Goal: Obtain resource: Obtain resource

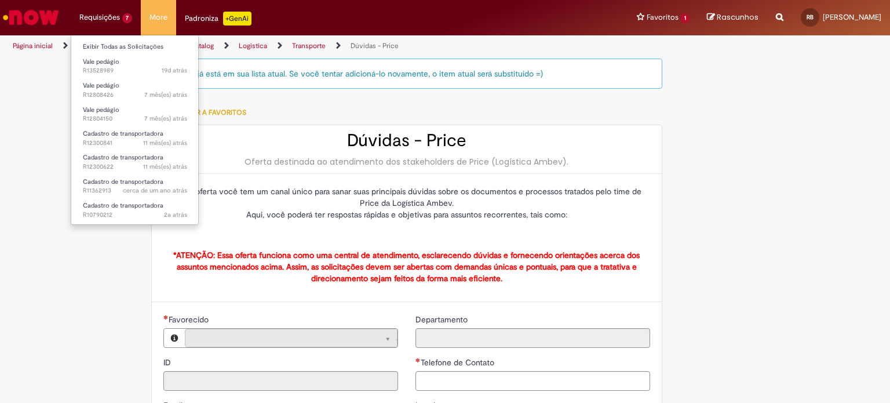
type input "**********"
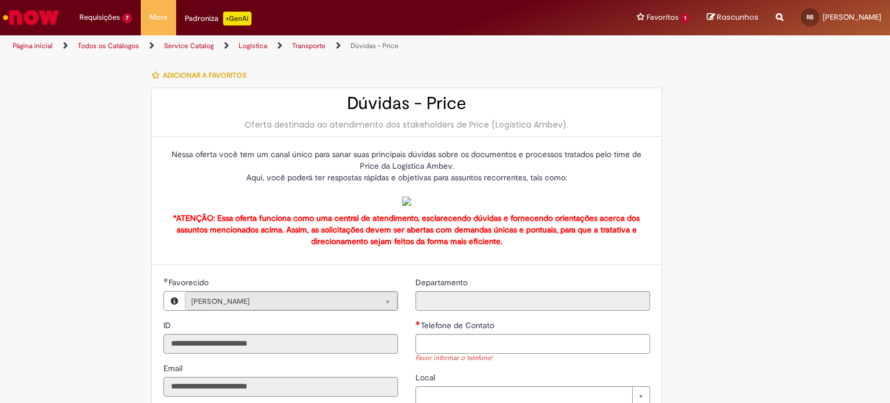
scroll to position [58, 0]
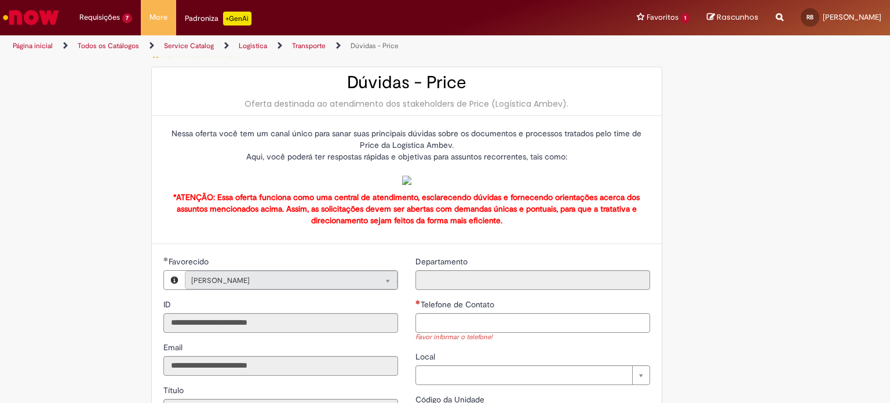
click at [402, 185] on img at bounding box center [406, 179] width 9 height 9
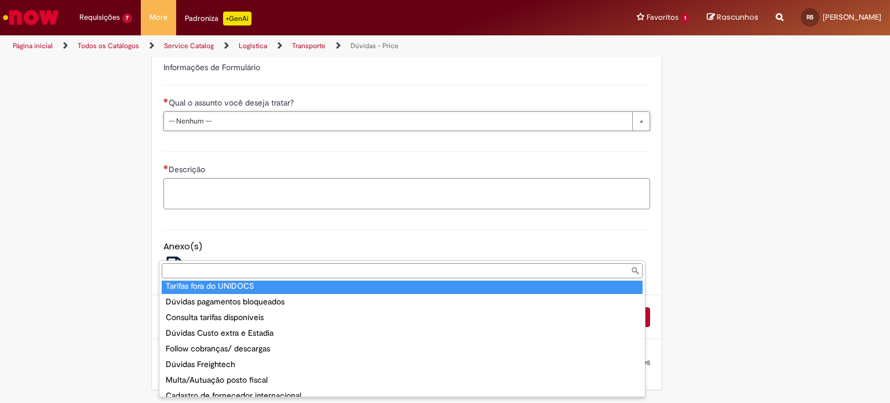
scroll to position [76, 0]
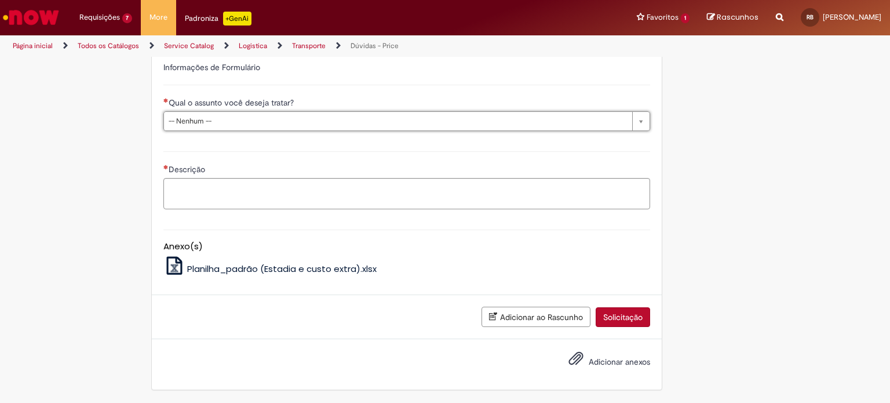
click at [27, 15] on img "Ir para a Homepage" at bounding box center [31, 17] width 60 height 23
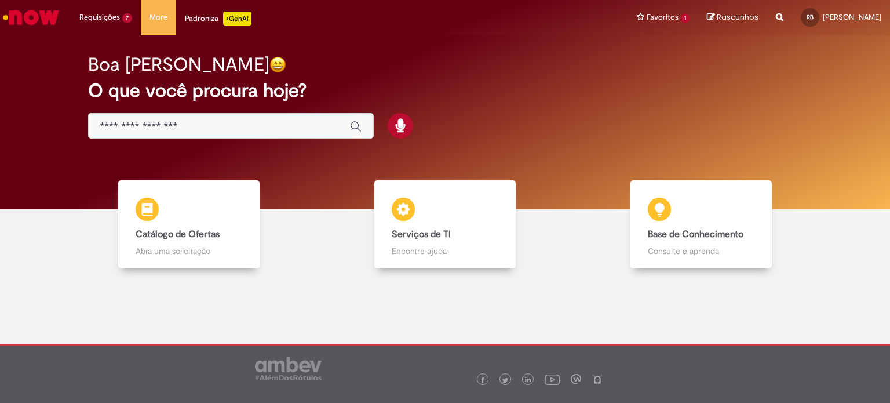
click at [14, 25] on img "Ir para a Homepage" at bounding box center [31, 17] width 60 height 23
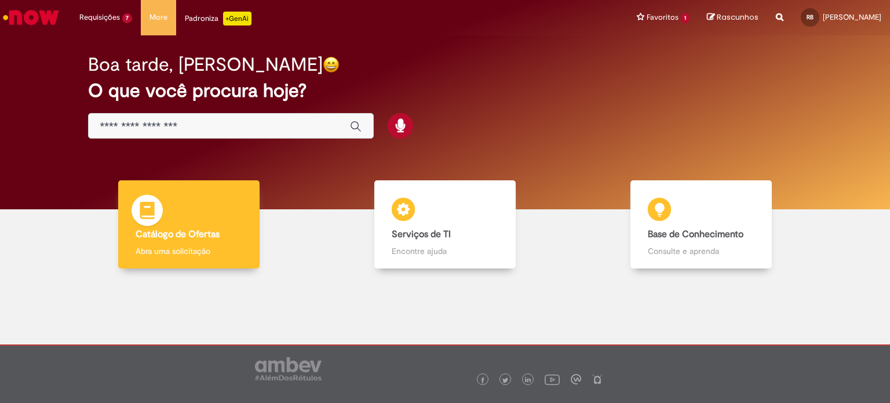
click at [187, 210] on div "Catálogo de Ofertas Catálogo de Ofertas Abra uma solicitação" at bounding box center [188, 224] width 141 height 89
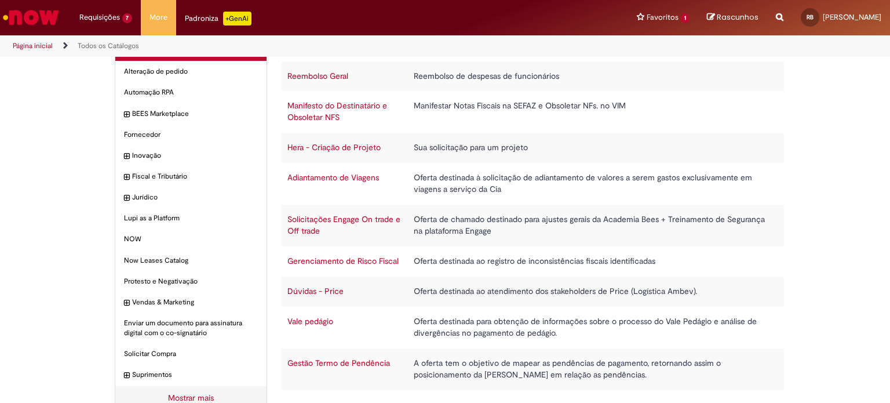
scroll to position [57, 0]
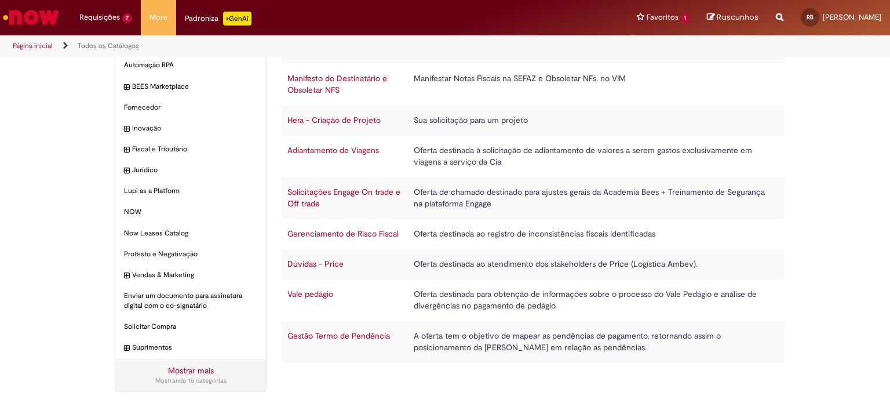
click at [340, 335] on link "Gestão Termo de Pendência" at bounding box center [338, 335] width 103 height 10
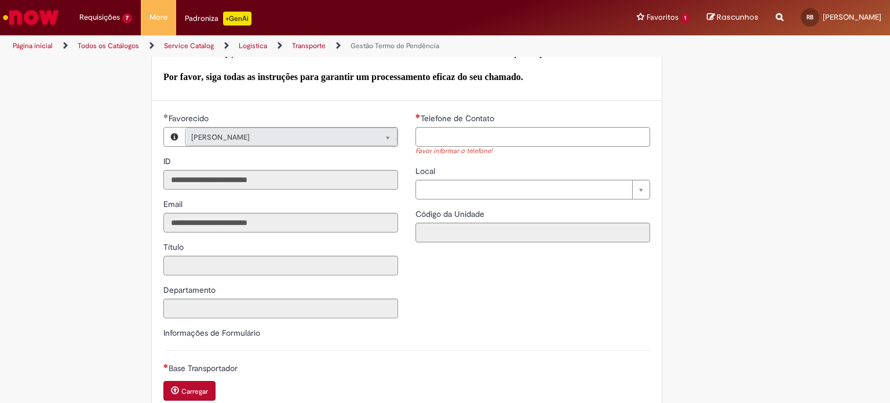
scroll to position [348, 0]
click at [433, 133] on input "Telefone de Contato" at bounding box center [532, 136] width 235 height 20
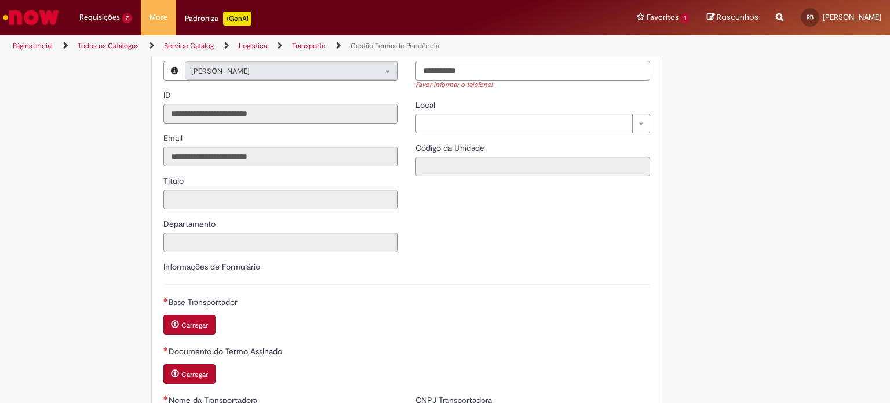
scroll to position [405, 0]
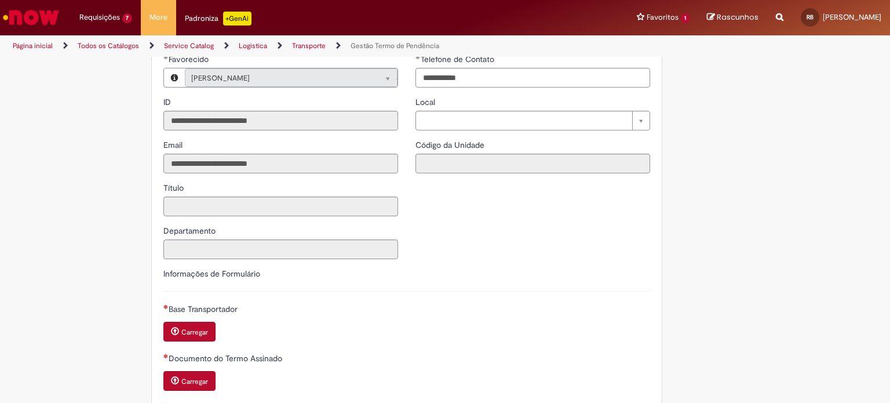
click at [404, 287] on div "Informações de Formulário Base Transportador Carregar Documento do Termo Assina…" at bounding box center [407, 334] width 504 height 133
type input "**********"
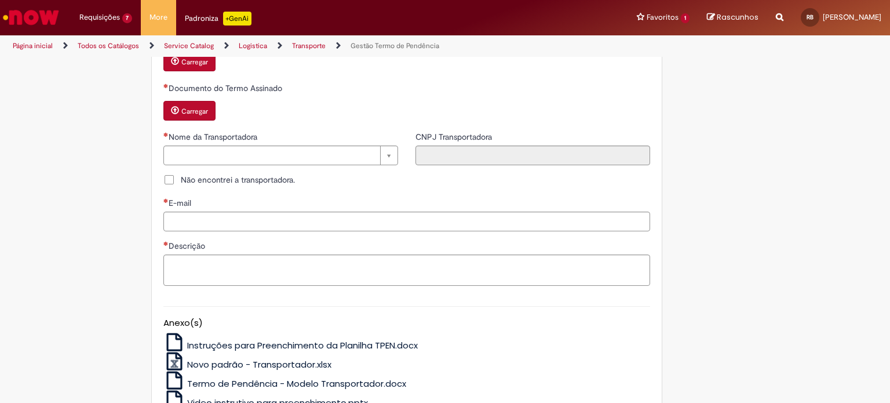
scroll to position [753, 0]
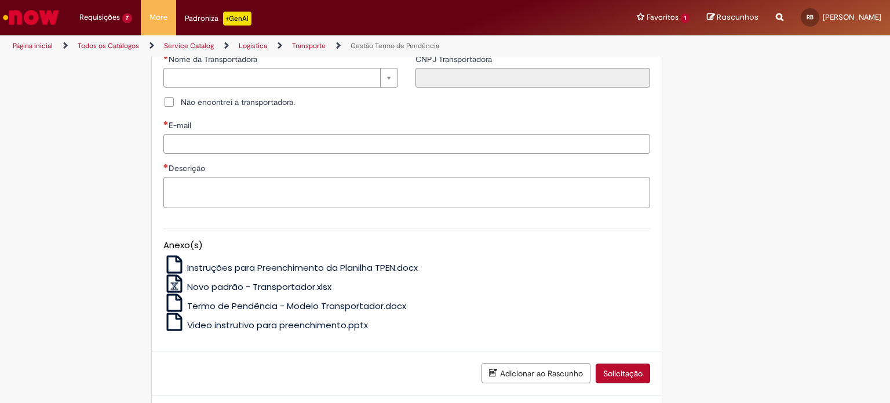
click at [215, 280] on span "Novo padrão - Transportador.xlsx" at bounding box center [259, 286] width 144 height 12
click at [243, 302] on span "Termo de Pendência - Modelo Transportador.docx" at bounding box center [296, 305] width 219 height 12
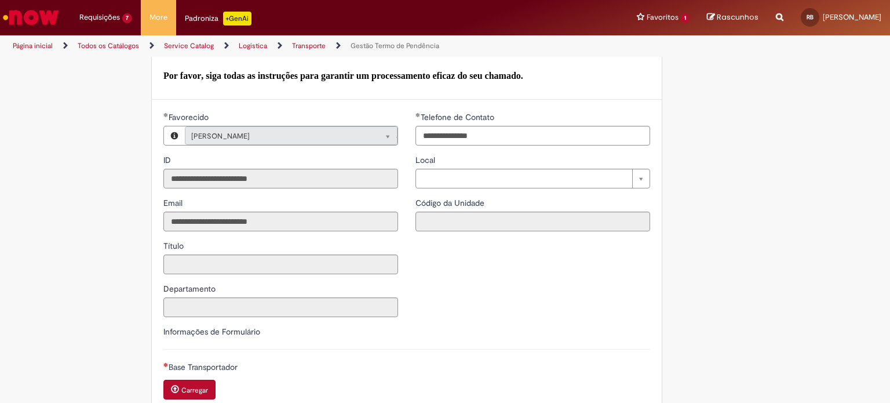
scroll to position [290, 0]
